Goal: Task Accomplishment & Management: Use online tool/utility

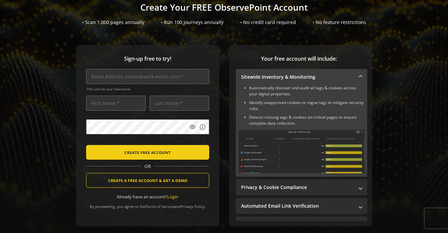
scroll to position [48, 0]
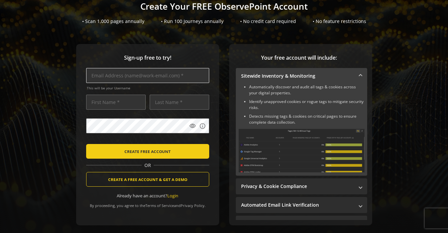
click at [178, 78] on input "text" at bounding box center [147, 75] width 123 height 15
paste input "[PERSON_NAME][EMAIL_ADDRESS][PERSON_NAME][DOMAIN_NAME]"
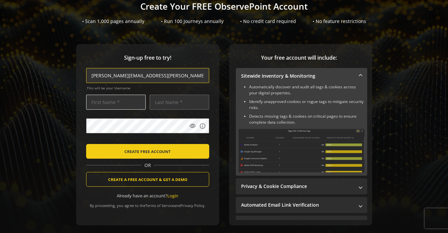
type input "[PERSON_NAME][EMAIL_ADDRESS][PERSON_NAME][DOMAIN_NAME]"
click at [119, 96] on input "text" at bounding box center [116, 102] width 60 height 15
type input "[PERSON_NAME]"
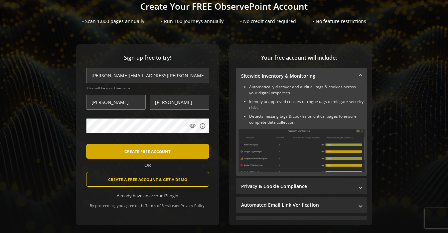
click at [121, 150] on span "submit" at bounding box center [147, 151] width 123 height 16
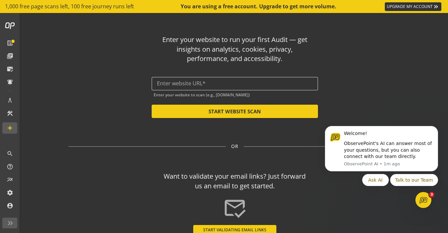
click at [188, 82] on input "text" at bounding box center [235, 83] width 156 height 6
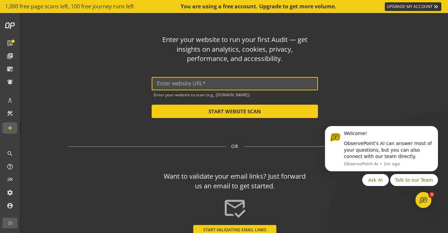
paste input "[URL][DOMAIN_NAME]"
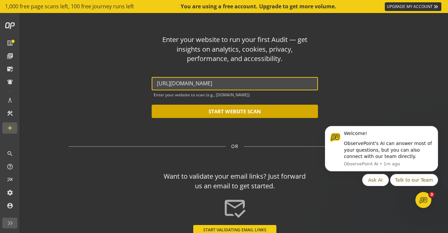
type input "[URL][DOMAIN_NAME]"
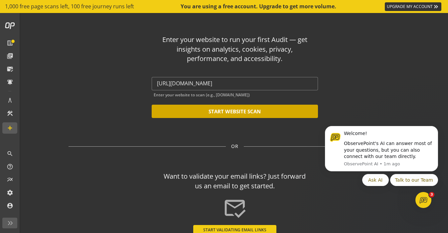
click at [213, 111] on button "START WEBSITE SCAN" at bounding box center [235, 111] width 166 height 13
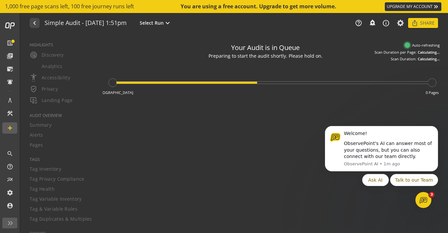
type textarea "Notes can include: -a description of what this audit is validating -changes in …"
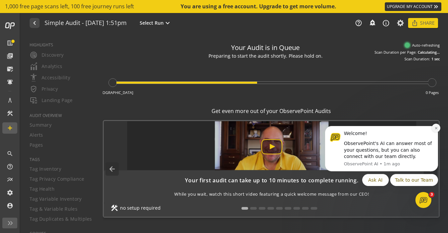
click at [436, 130] on button "Dismiss notification" at bounding box center [436, 127] width 9 height 9
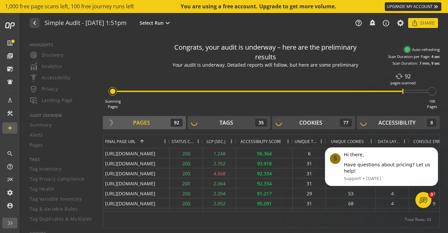
drag, startPoint x: 439, startPoint y: 150, endPoint x: 439, endPoint y: 169, distance: 18.3
click at [439, 150] on button "Dismiss notification" at bounding box center [436, 149] width 7 height 7
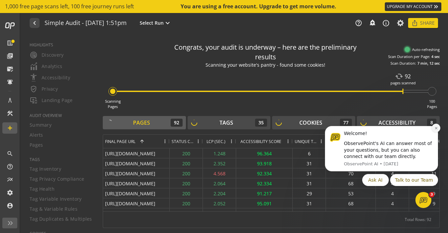
click at [437, 127] on icon "Dismiss notification" at bounding box center [437, 128] width 4 height 4
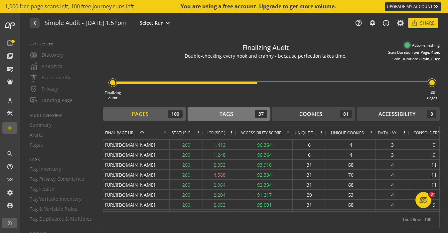
click at [230, 116] on div "Tags" at bounding box center [227, 114] width 14 height 8
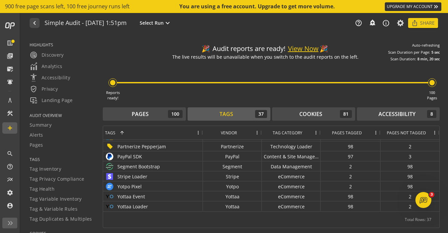
click at [308, 50] on button "View Now" at bounding box center [303, 49] width 31 height 10
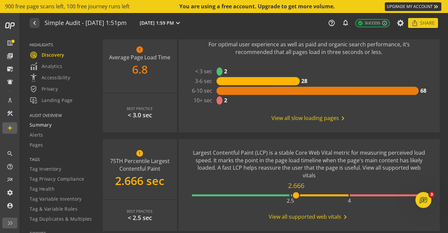
click at [40, 125] on span "Summary" at bounding box center [41, 125] width 22 height 7
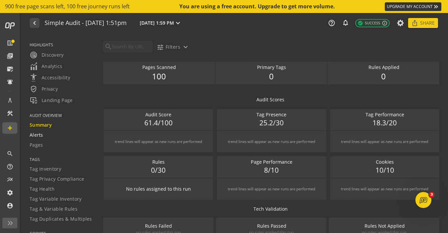
click at [34, 137] on span "Alerts" at bounding box center [37, 134] width 14 height 7
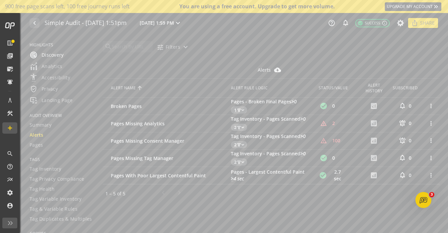
click at [55, 56] on span "radar Discovery" at bounding box center [47, 55] width 34 height 8
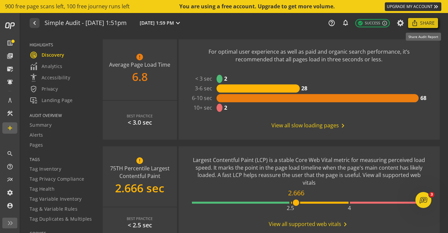
click at [418, 23] on mat-icon "ios_share" at bounding box center [415, 23] width 7 height 7
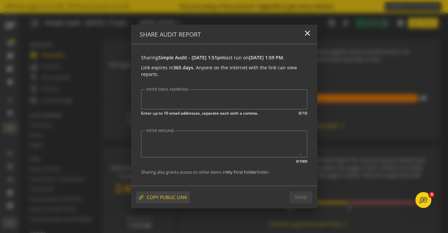
click at [162, 199] on span "COPY PUBLIC LINK" at bounding box center [167, 197] width 41 height 12
